Goal: Task Accomplishment & Management: Manage account settings

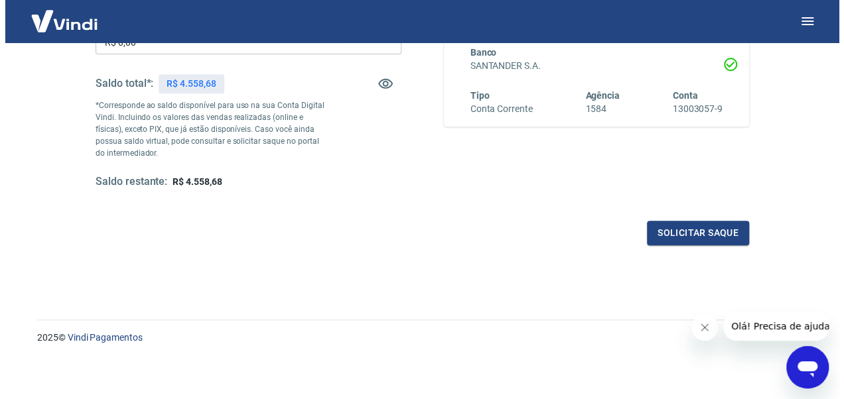
scroll to position [123, 0]
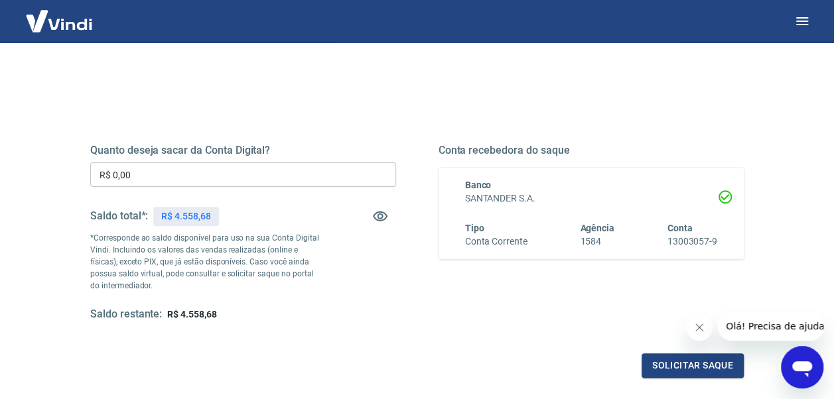
click at [129, 172] on input "R$ 0,00" at bounding box center [243, 175] width 306 height 25
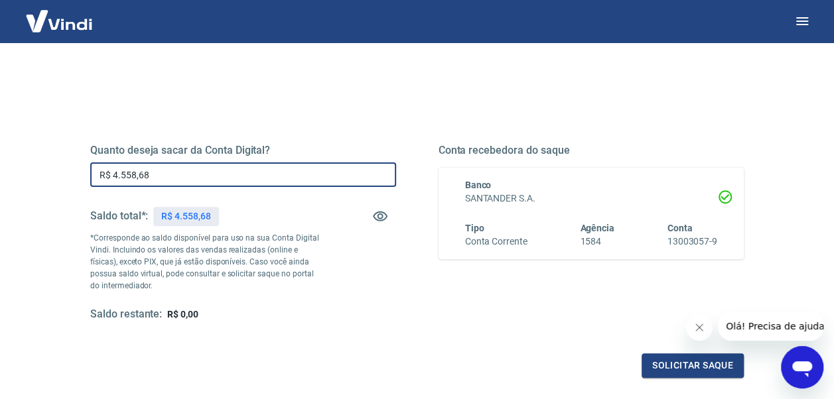
type input "R$ 4.558,68"
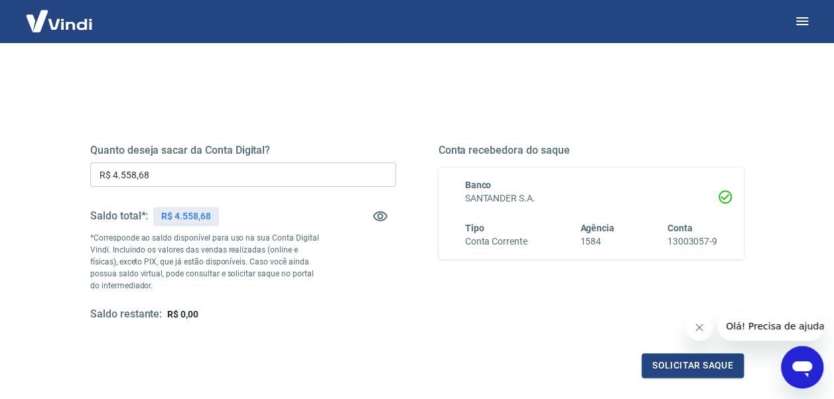
click at [704, 324] on icon "Fechar mensagem da empresa" at bounding box center [699, 327] width 11 height 11
click at [704, 362] on button "Solicitar saque" at bounding box center [692, 366] width 102 height 25
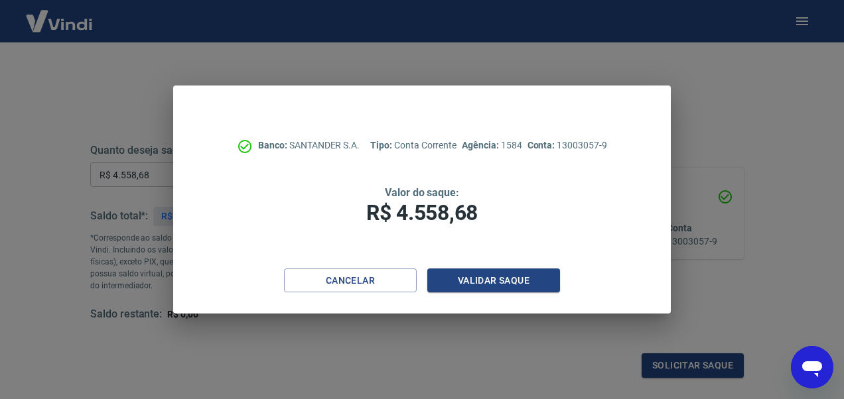
click at [498, 275] on button "Validar saque" at bounding box center [493, 281] width 133 height 25
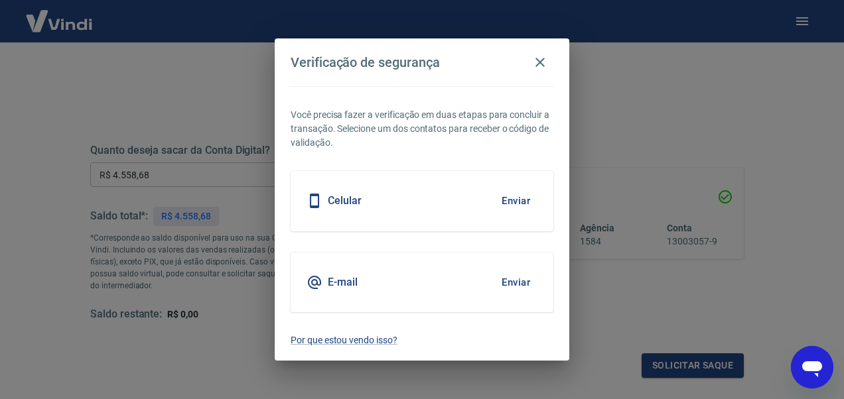
click at [509, 283] on button "Enviar" at bounding box center [515, 283] width 43 height 28
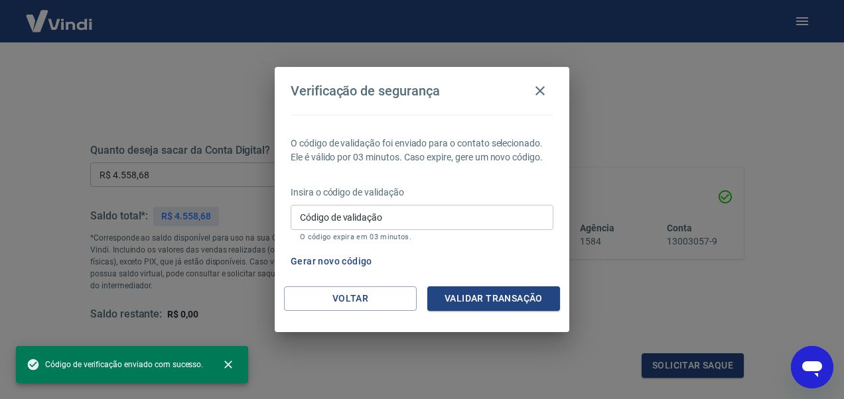
click at [401, 224] on input "Código de validação" at bounding box center [422, 217] width 263 height 25
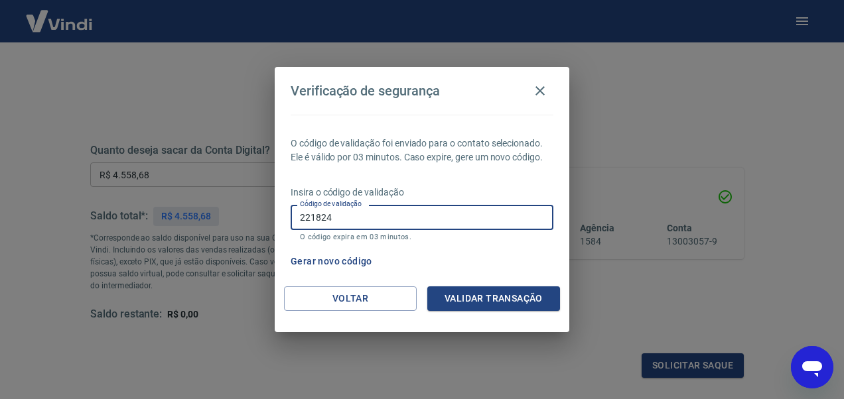
type input "221824"
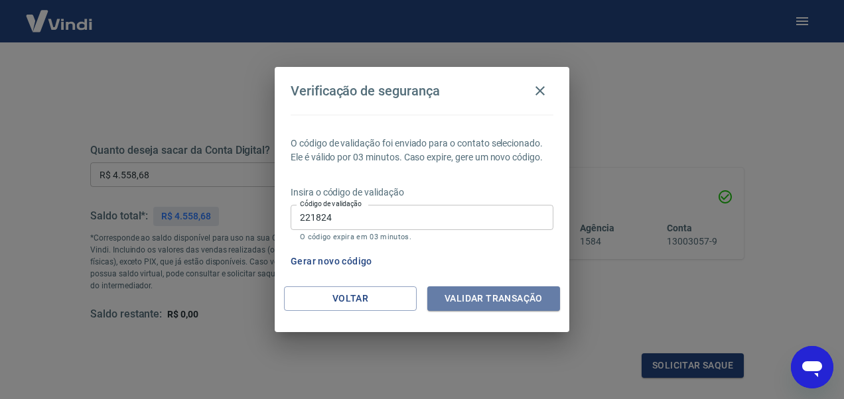
click at [486, 296] on button "Validar transação" at bounding box center [493, 299] width 133 height 25
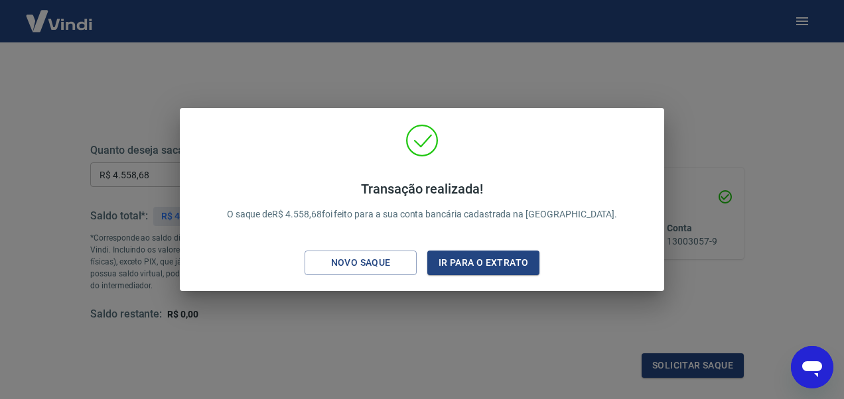
click at [513, 261] on button "Ir para o extrato" at bounding box center [483, 263] width 112 height 25
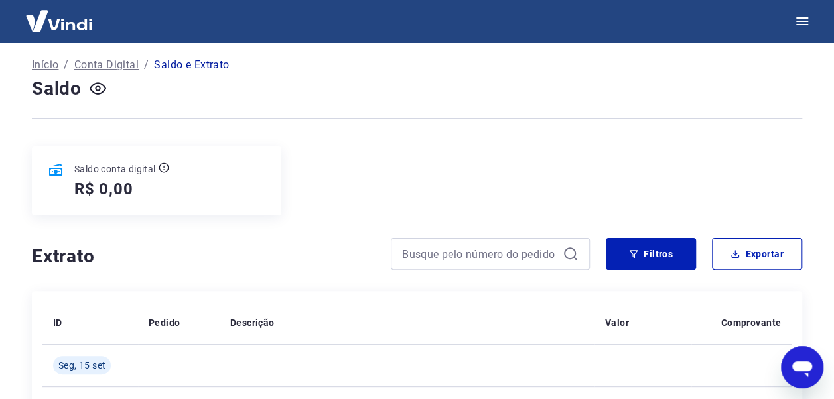
scroll to position [66, 0]
